Goal: Task Accomplishment & Management: Complete application form

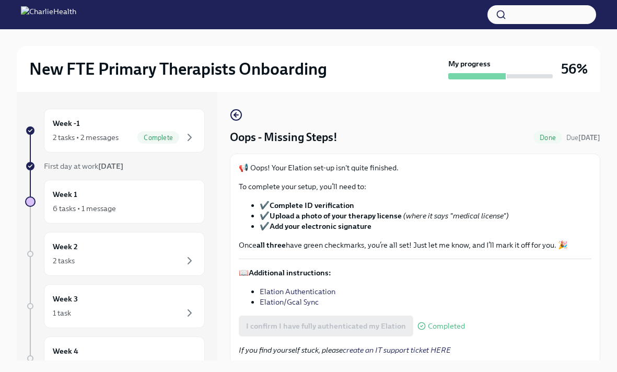
scroll to position [37, 0]
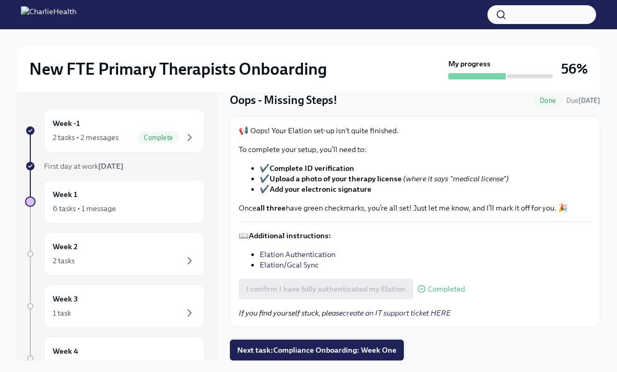
click at [285, 352] on span "Next task : Compliance Onboarding: Week One" at bounding box center [316, 350] width 159 height 10
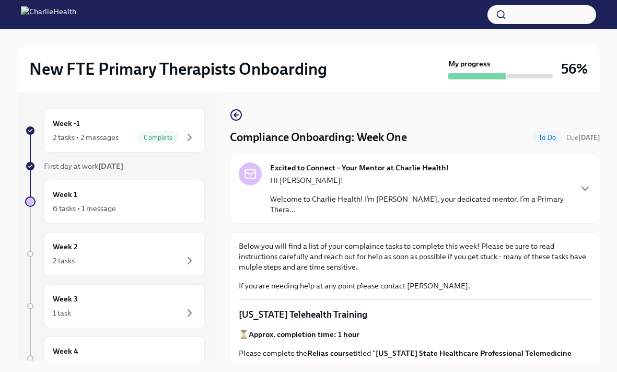
click at [366, 192] on div "Hi [PERSON_NAME]! Welcome to Charlie Health! I’m [PERSON_NAME], your dedicated …" at bounding box center [420, 195] width 300 height 40
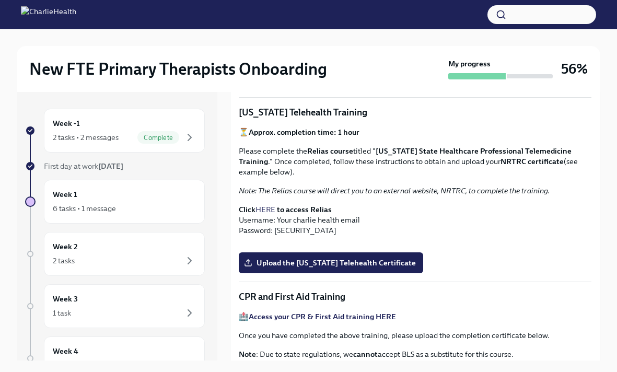
scroll to position [347, 0]
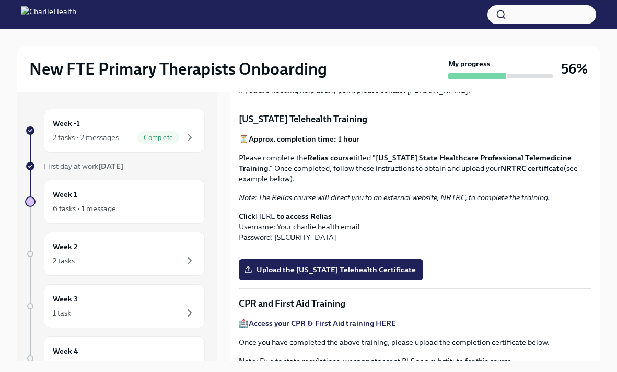
click at [410, 155] on strong "[US_STATE] State Healthcare Professional Telemedicine Training" at bounding box center [405, 163] width 333 height 20
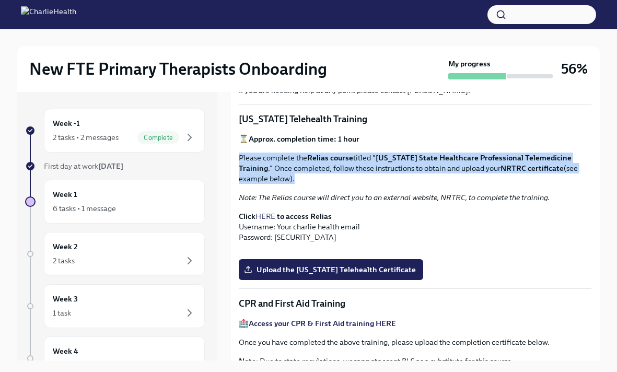
click at [410, 155] on strong "[US_STATE] State Healthcare Professional Telemedicine Training" at bounding box center [405, 163] width 333 height 20
click at [416, 176] on p "Please complete the Relias course titled " [US_STATE] State Healthcare Professi…" at bounding box center [415, 168] width 353 height 31
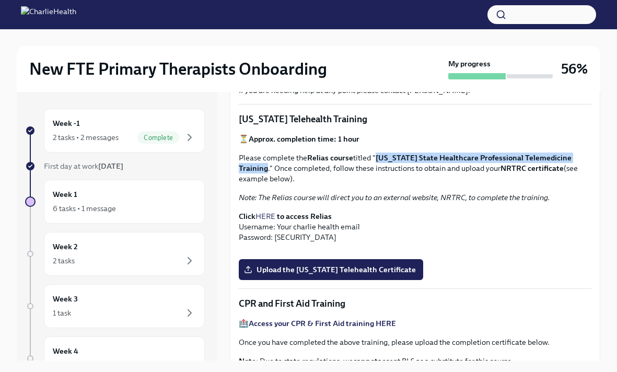
drag, startPoint x: 266, startPoint y: 168, endPoint x: 377, endPoint y: 158, distance: 111.1
click at [377, 158] on p "Please complete the Relias course titled " [US_STATE] State Healthcare Professi…" at bounding box center [415, 168] width 353 height 31
copy strong "[US_STATE] State Healthcare Professional Telemedicine Training"
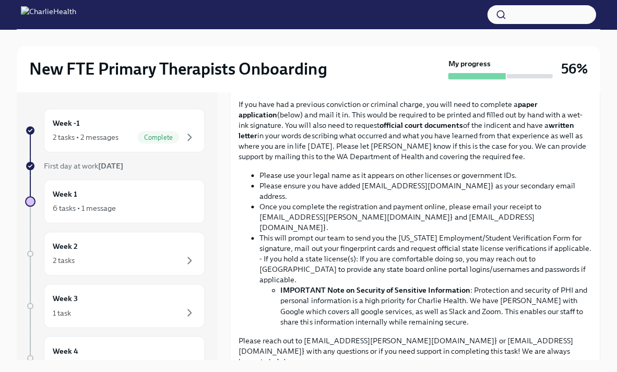
scroll to position [773, 0]
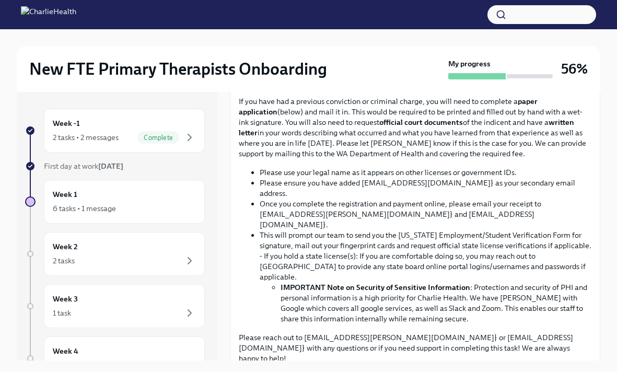
click at [0, 0] on input "Upload CPR/First Aid Training Certificate" at bounding box center [0, 0] width 0 height 0
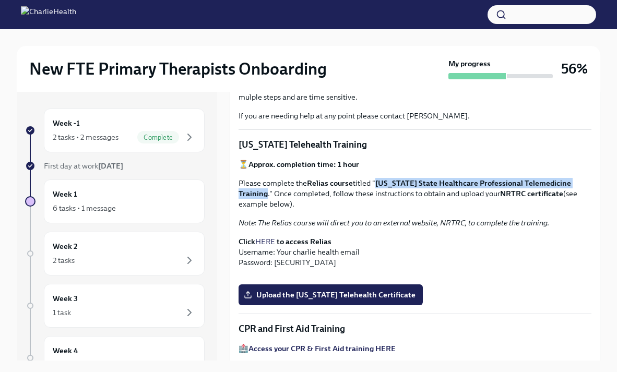
scroll to position [320, 0]
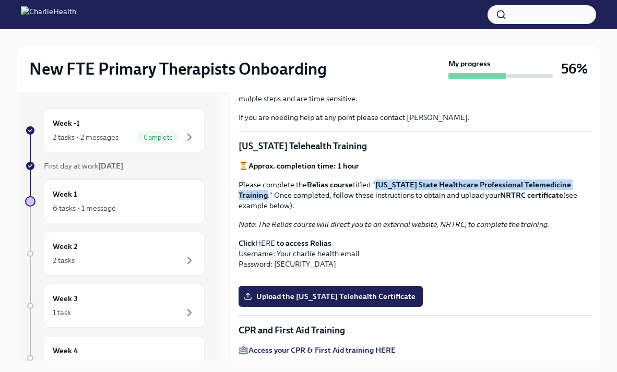
click at [270, 242] on link "HERE" at bounding box center [265, 243] width 20 height 9
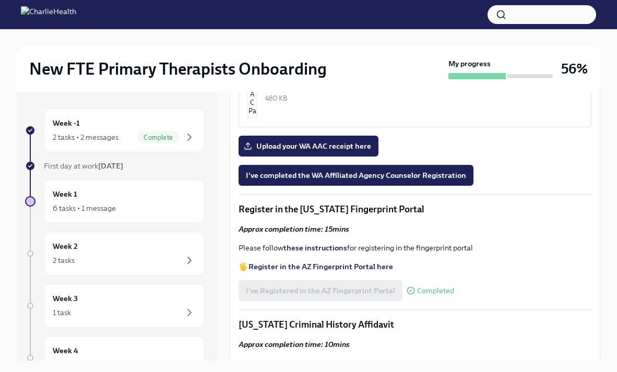
scroll to position [1222, 0]
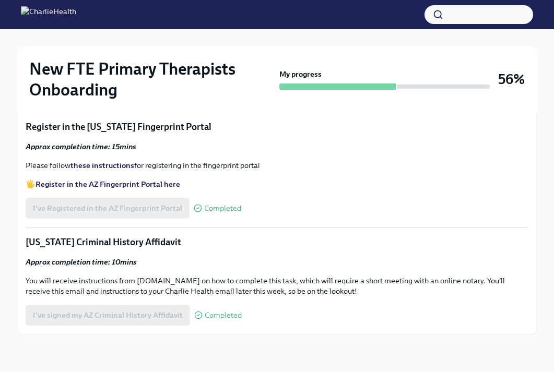
scroll to position [1226, 0]
click at [44, 36] on img "button" at bounding box center [38, 4] width 9 height 63
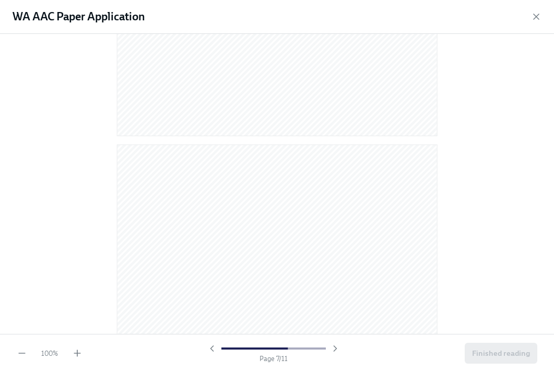
scroll to position [3253, 0]
click at [536, 15] on icon "button" at bounding box center [536, 16] width 10 height 10
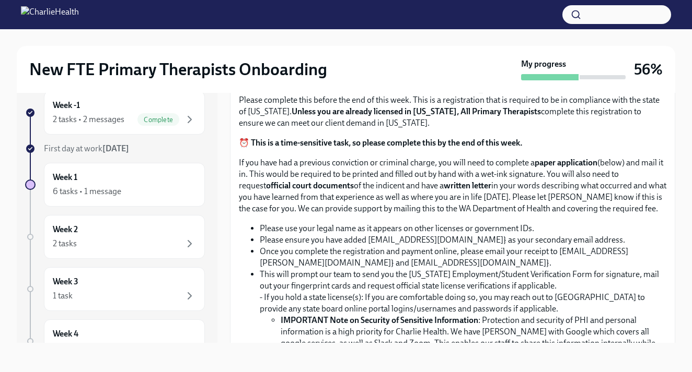
scroll to position [537, 0]
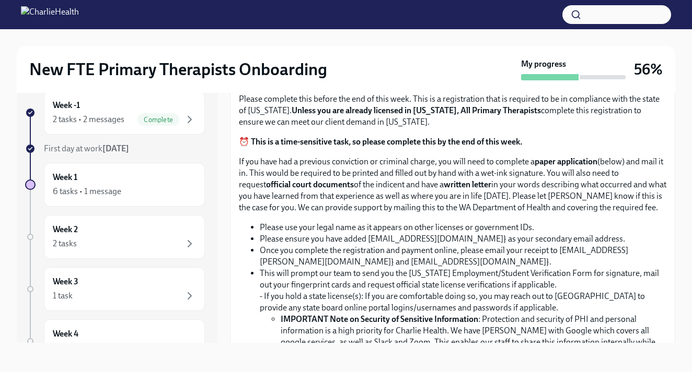
click at [0, 0] on input "Upload the [US_STATE] Telehealth Certificate" at bounding box center [0, 0] width 0 height 0
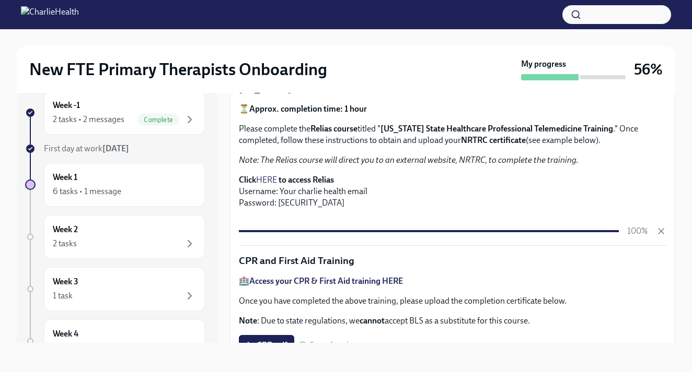
scroll to position [0, 0]
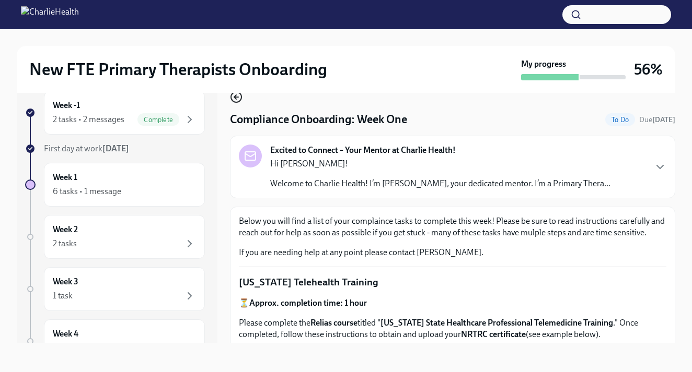
click at [235, 101] on icon "button" at bounding box center [236, 97] width 13 height 13
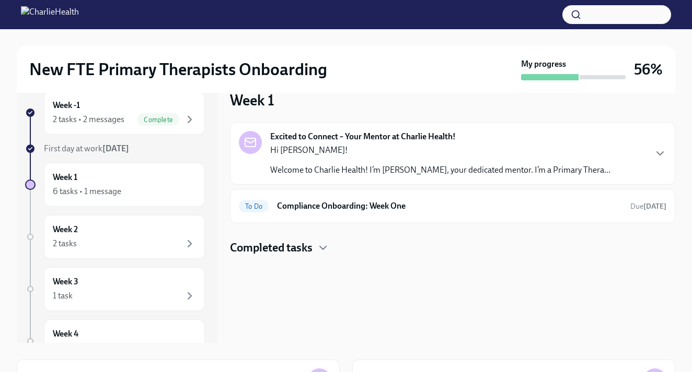
click at [317, 251] on div "Completed tasks" at bounding box center [452, 248] width 445 height 16
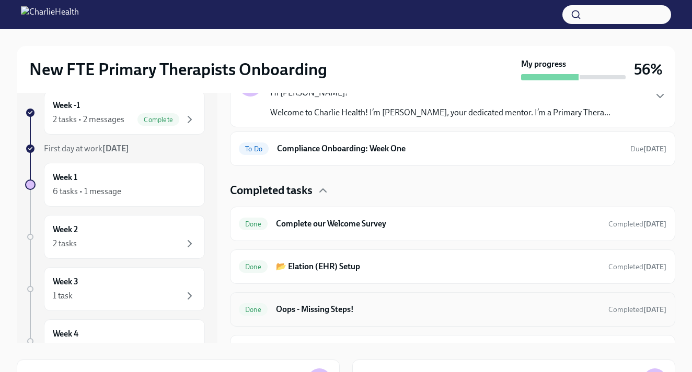
scroll to position [127, 0]
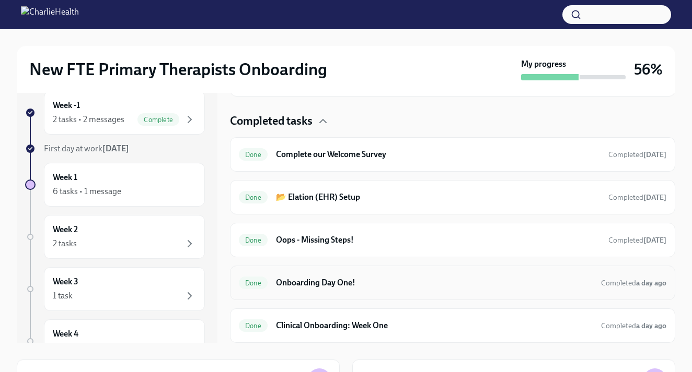
click at [316, 290] on div "Done Onboarding Day One! Completed a day ago" at bounding box center [452, 283] width 427 height 17
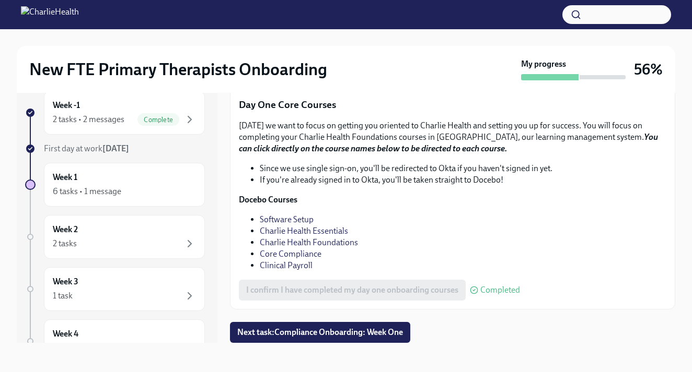
scroll to position [1552, 0]
click at [289, 328] on span "Next task : Compliance Onboarding: Week One" at bounding box center [320, 333] width 166 height 10
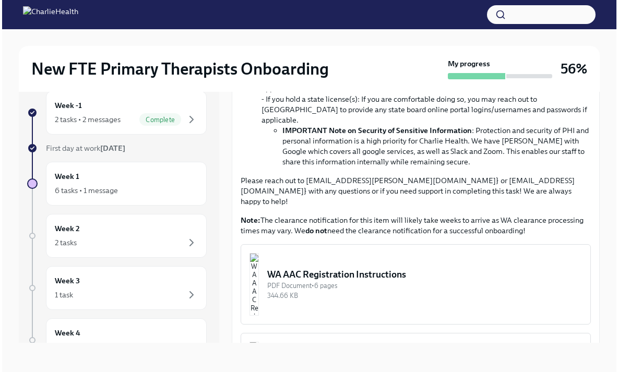
scroll to position [773, 0]
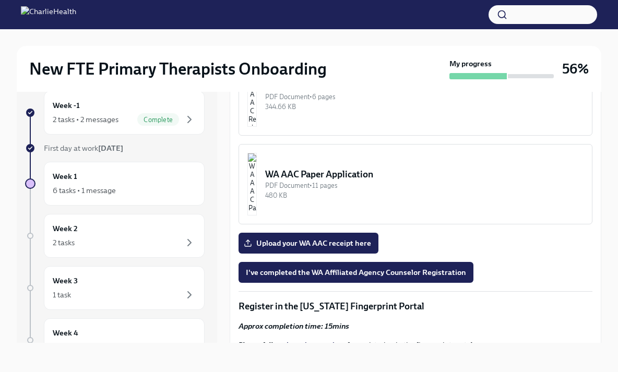
scroll to position [950, 0]
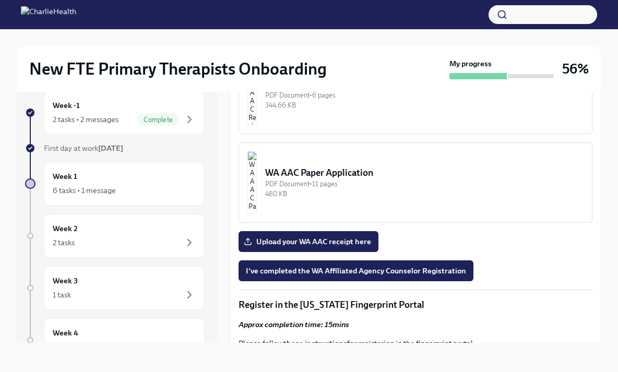
click at [257, 125] on img "button" at bounding box center [252, 94] width 9 height 63
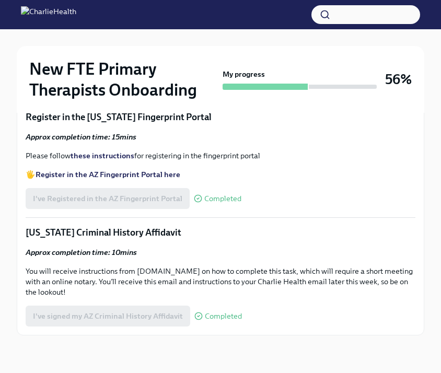
scroll to position [1183, 0]
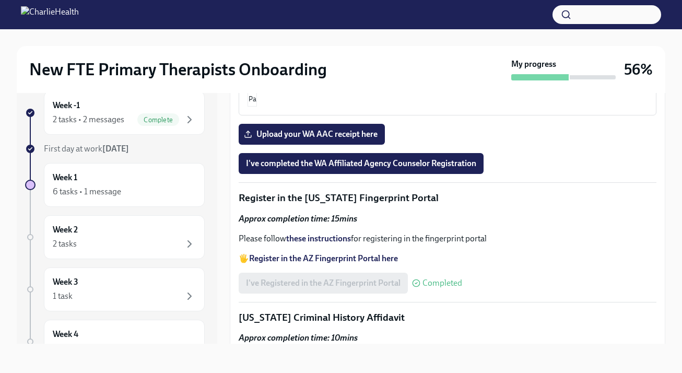
scroll to position [1289, 0]
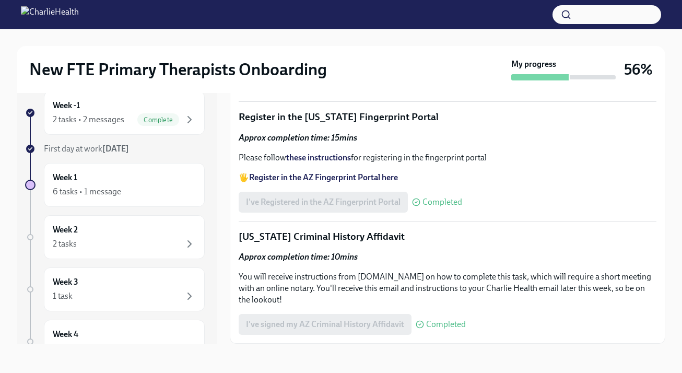
click at [311, 59] on span "Upload your WA AAC receipt here" at bounding box center [312, 53] width 132 height 10
click at [0, 0] on input "Upload your WA AAC receipt here" at bounding box center [0, 0] width 0 height 0
click at [408, 88] on span "I've completed the WA Affiliated Agency Counselor Registration" at bounding box center [361, 82] width 230 height 10
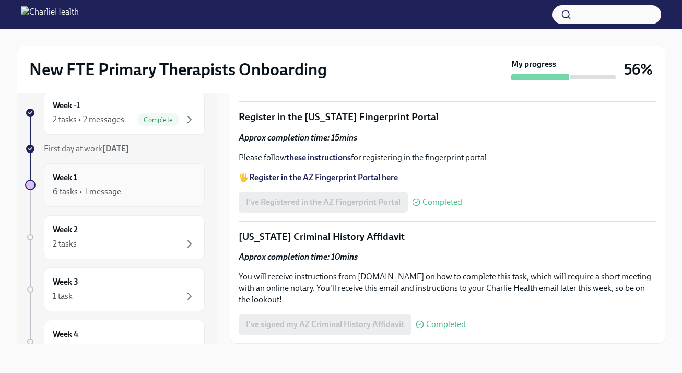
click at [126, 174] on div "Week 1 6 tasks • 1 message" at bounding box center [124, 185] width 143 height 26
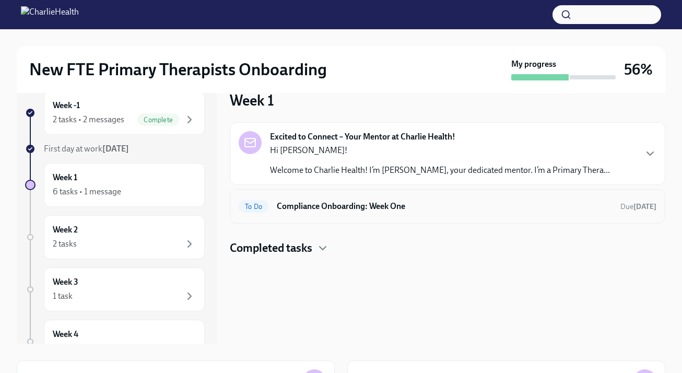
click at [328, 201] on h6 "Compliance Onboarding: Week One" at bounding box center [444, 206] width 335 height 11
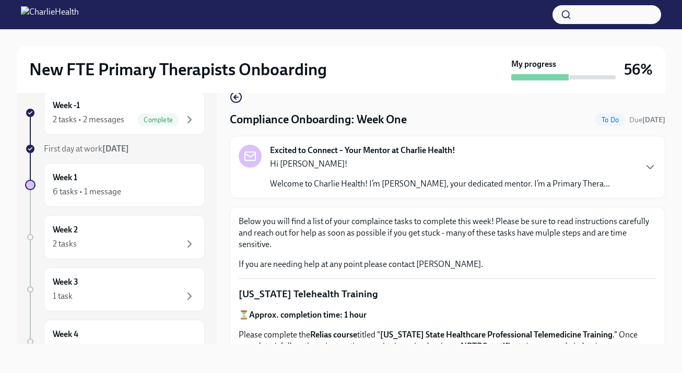
click at [336, 177] on div "Hi [PERSON_NAME]! Welcome to Charlie Health! I’m [PERSON_NAME], your dedicated …" at bounding box center [440, 173] width 340 height 31
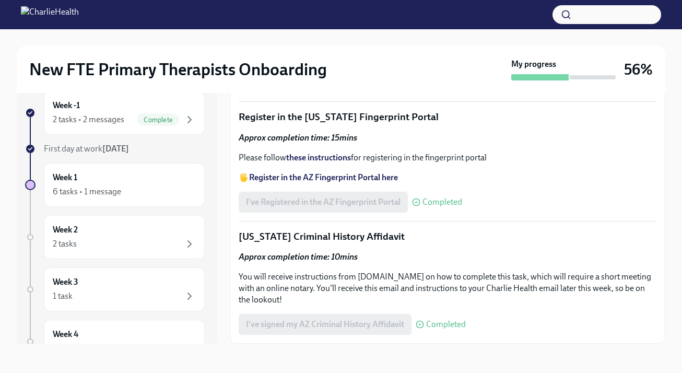
scroll to position [1589, 0]
click at [123, 235] on div "Week 2 2 tasks" at bounding box center [124, 237] width 143 height 26
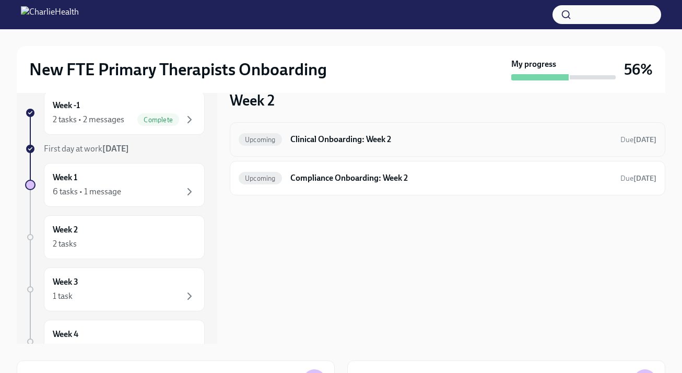
click at [324, 142] on h6 "Clinical Onboarding: Week 2" at bounding box center [451, 139] width 322 height 11
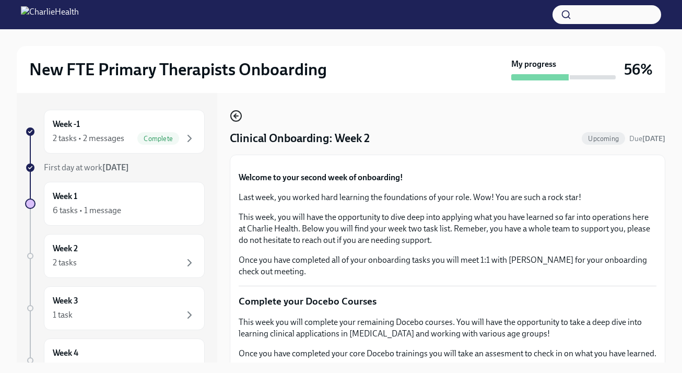
click at [235, 115] on icon "button" at bounding box center [235, 116] width 2 height 4
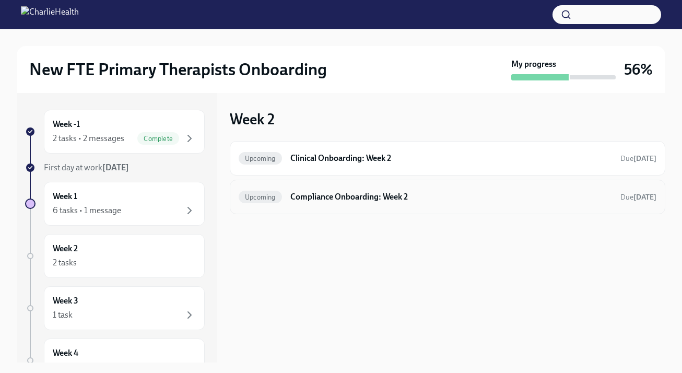
click at [349, 201] on h6 "Compliance Onboarding: Week 2" at bounding box center [451, 196] width 322 height 11
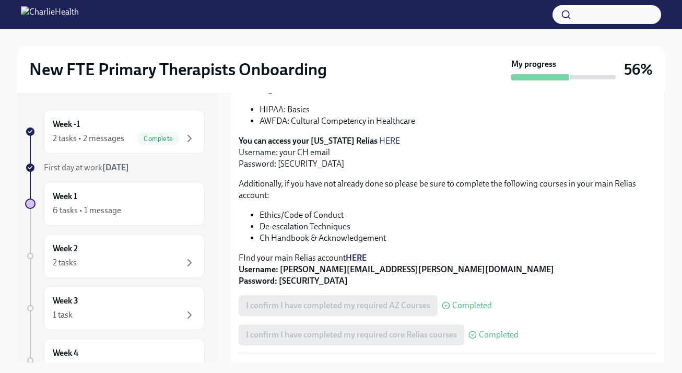
scroll to position [231, 0]
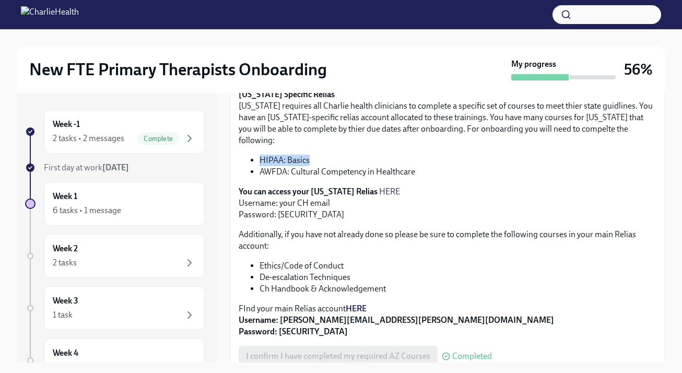
drag, startPoint x: 318, startPoint y: 149, endPoint x: 261, endPoint y: 147, distance: 57.0
click at [261, 155] on li "HIPAA: Basics" at bounding box center [458, 160] width 397 height 11
copy li "HIPAA: Basics"
click at [379, 186] on link "HERE" at bounding box center [389, 191] width 21 height 10
